Goal: Communication & Community: Answer question/provide support

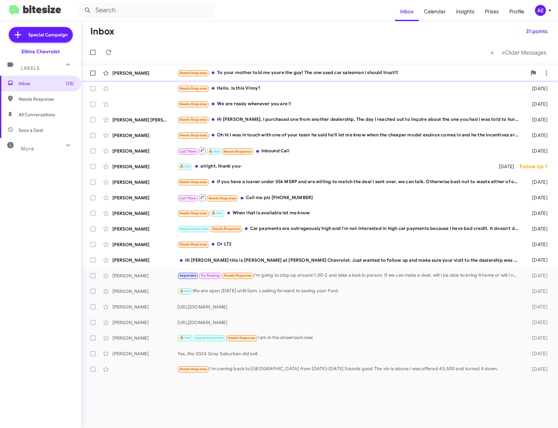
click at [286, 67] on div "[PERSON_NAME] Needs Response Yo your mother told me youre the guy! The one used…" at bounding box center [319, 73] width 467 height 13
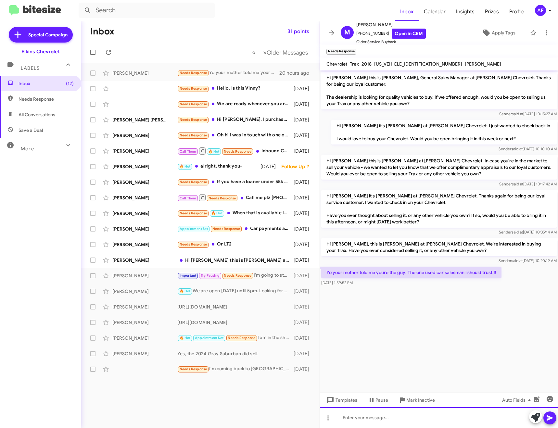
click at [433, 424] on div at bounding box center [439, 418] width 238 height 21
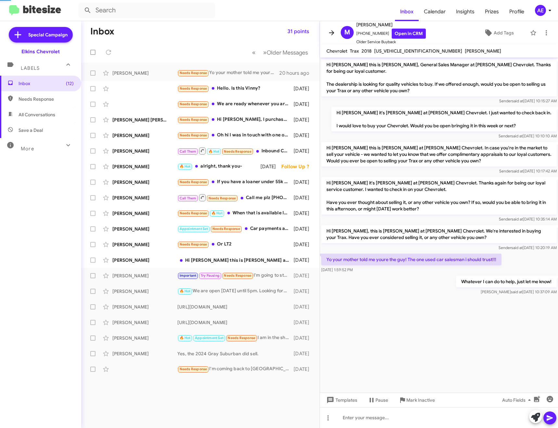
click at [330, 35] on icon at bounding box center [332, 33] width 8 height 8
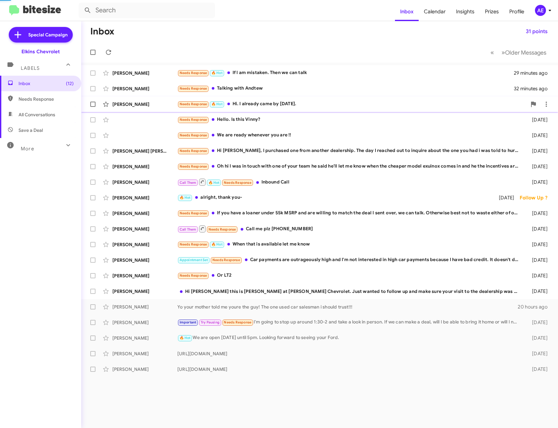
click at [257, 104] on div "Needs Response 🔥 Hot Hi. I already came by [DATE]." at bounding box center [352, 103] width 350 height 7
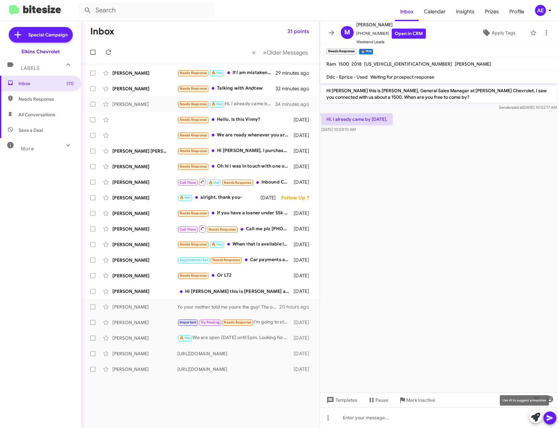
click at [533, 417] on icon at bounding box center [535, 417] width 9 height 9
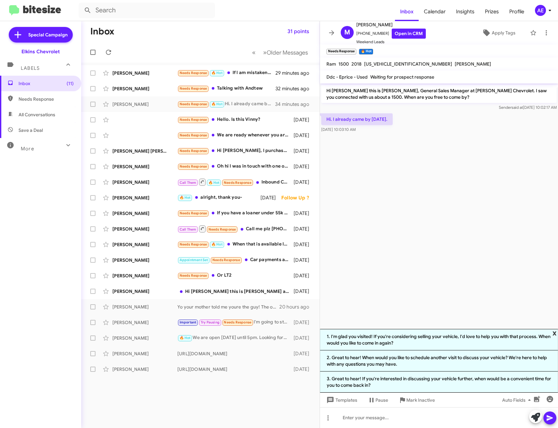
click at [555, 332] on span "x" at bounding box center [555, 333] width 4 height 8
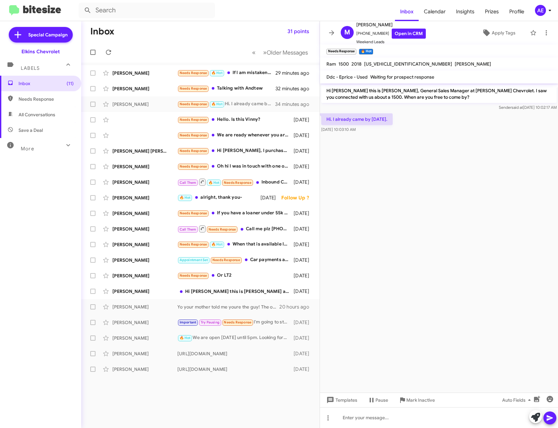
click at [371, 212] on cdk-virtual-scroll-viewport "Hi [PERSON_NAME] this is [PERSON_NAME], General Sales Manager at [PERSON_NAME] …" at bounding box center [439, 238] width 238 height 309
click at [382, 412] on div at bounding box center [439, 418] width 238 height 21
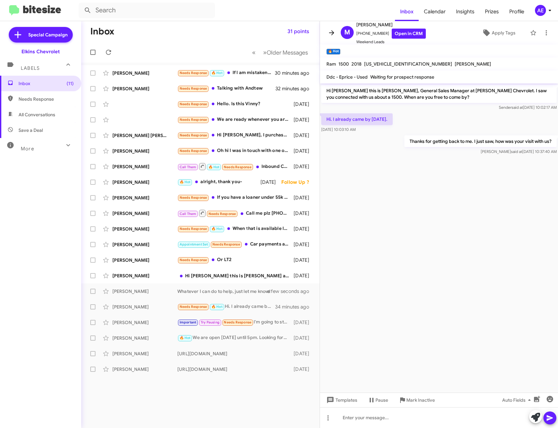
click at [331, 32] on icon at bounding box center [332, 33] width 8 height 8
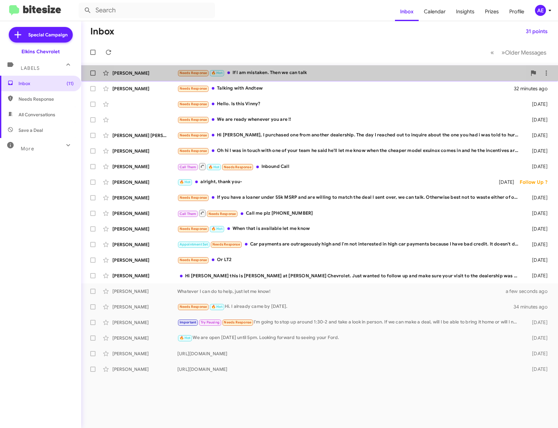
click at [295, 71] on div "Needs Response 🔥 Hot If I am mistaken. Then we can talk" at bounding box center [352, 72] width 350 height 7
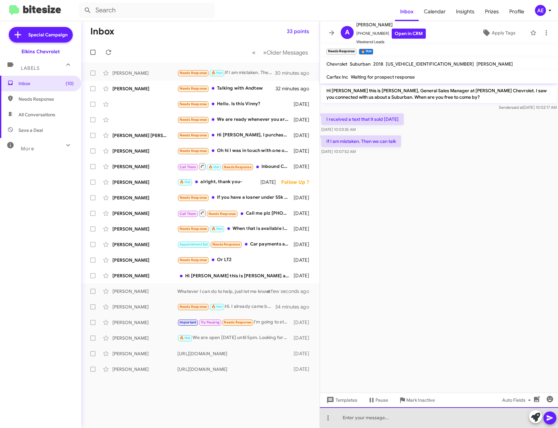
click at [402, 415] on div at bounding box center [439, 418] width 238 height 21
